Goal: Communication & Community: Ask a question

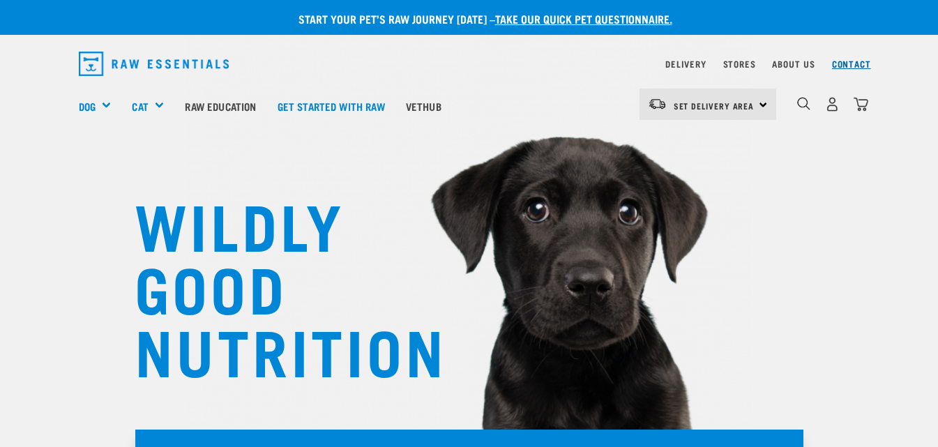
click at [851, 64] on link "Contact" at bounding box center [851, 63] width 39 height 5
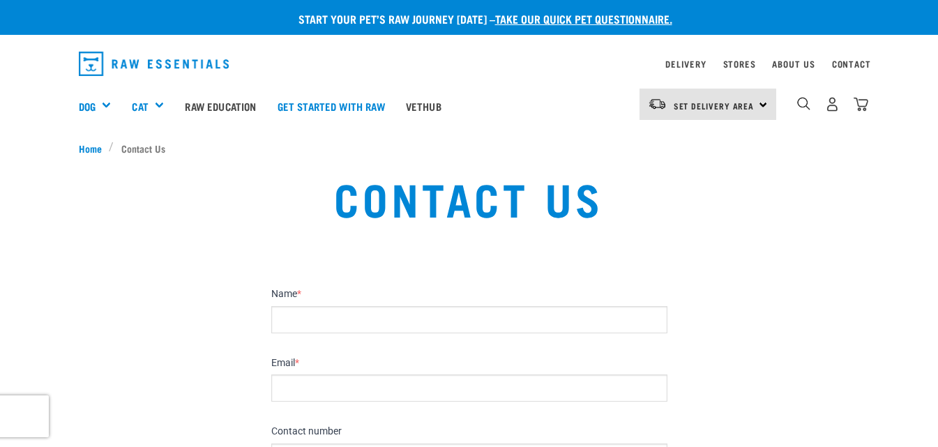
click at [292, 317] on input "Name *" at bounding box center [469, 319] width 396 height 27
type input "Sarah Easton"
type input "deansarah@xtra.co.nz"
type input "0272625299"
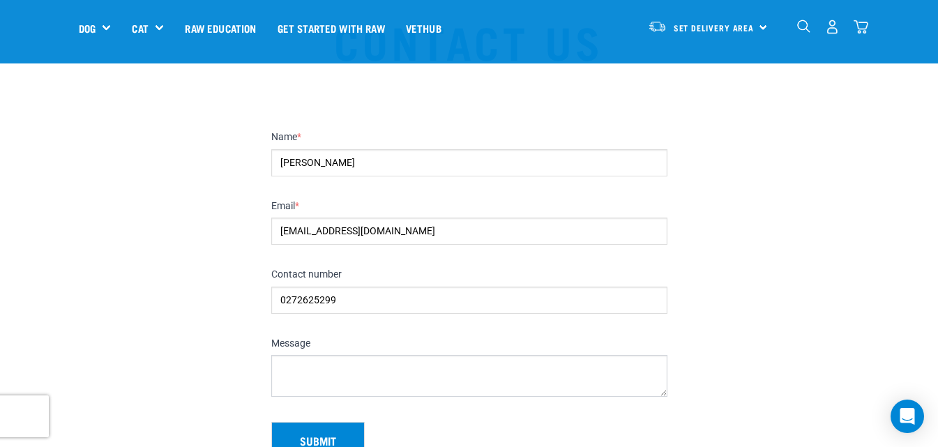
scroll to position [209, 0]
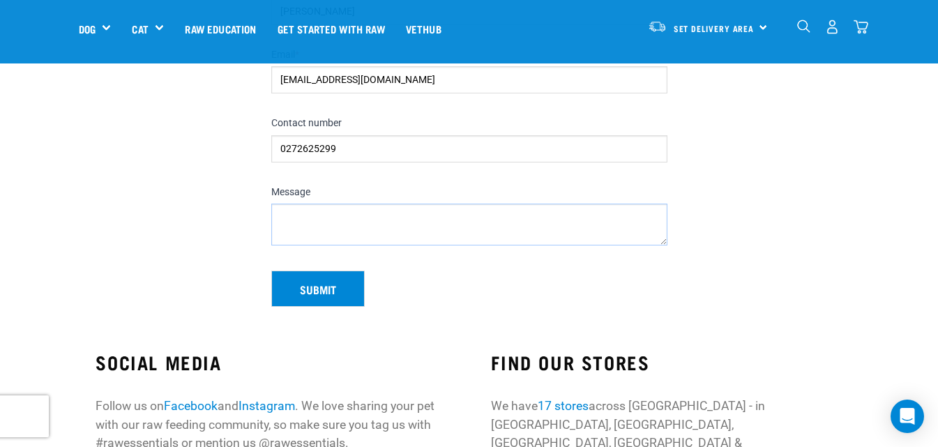
click at [289, 212] on textarea "Message" at bounding box center [469, 225] width 396 height 42
drag, startPoint x: 578, startPoint y: 221, endPoint x: 835, endPoint y: 221, distance: 256.6
click at [835, 221] on section "Name * Sarah Easton Email * deansarah@xtra.co.nz Contact number 0272625299 Mess…" at bounding box center [469, 138] width 938 height 370
click at [586, 218] on textarea "Hi there, Need to order more food for Ruby, 7 month, 6.5kg, mini snazer" at bounding box center [469, 225] width 396 height 42
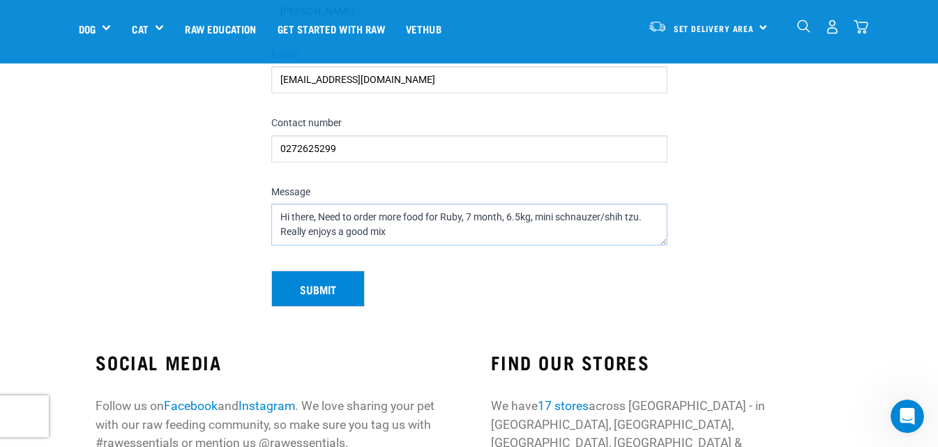
click at [390, 234] on textarea "Hi there, Need to order more food for Ruby, 7 month, 6.5kg, mini schnauzer/shih…" at bounding box center [469, 225] width 396 height 42
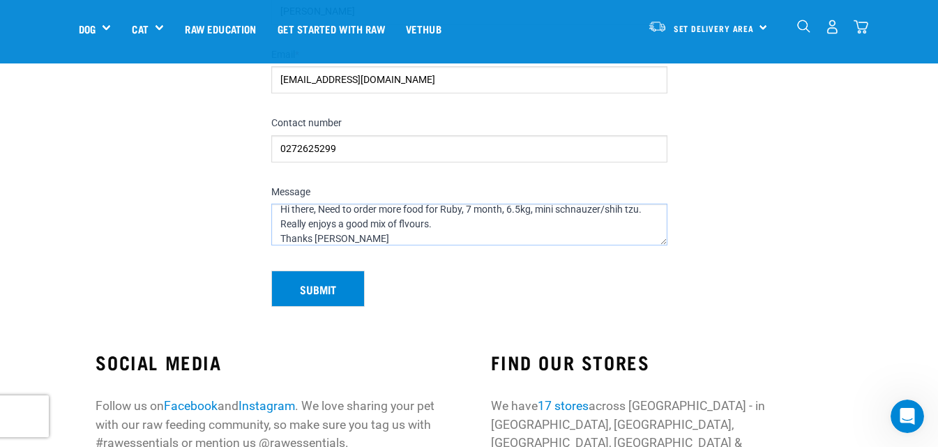
type textarea "Hi there, Need to order more food for Ruby, 7 month, 6.5kg, mini schnauzer/shih…"
click at [308, 284] on button "Submit" at bounding box center [317, 289] width 93 height 36
